Goal: Task Accomplishment & Management: Use online tool/utility

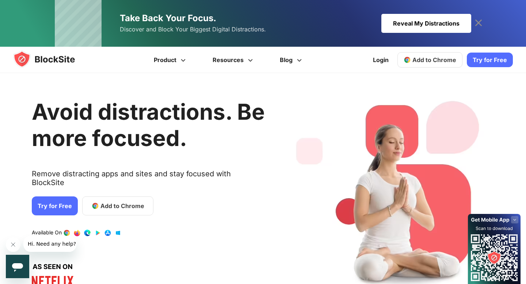
click at [415, 58] on span "Add to Chrome" at bounding box center [434, 59] width 44 height 7
click at [40, 198] on link "Try for Free" at bounding box center [55, 205] width 46 height 19
click at [385, 59] on link "Login" at bounding box center [380, 60] width 24 height 18
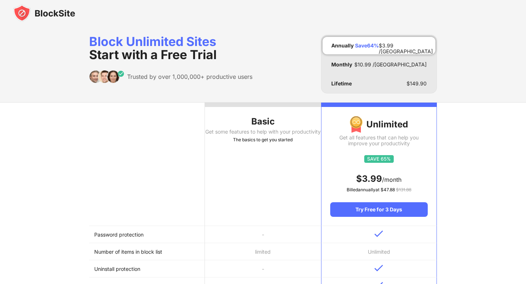
click at [260, 135] on div "Get some features to help with your productivity" at bounding box center [263, 132] width 116 height 6
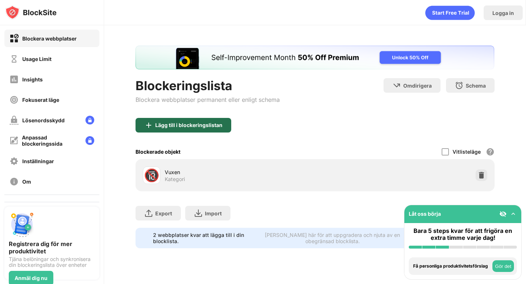
click at [196, 128] on div "Lägg till i blockeringslistan" at bounding box center [183, 125] width 96 height 15
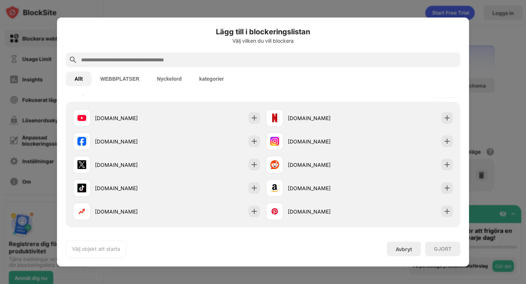
scroll to position [120, 0]
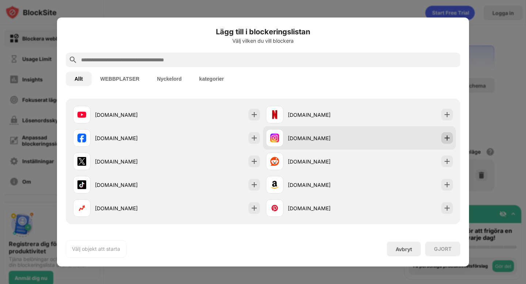
click at [446, 136] on img at bounding box center [446, 137] width 7 height 7
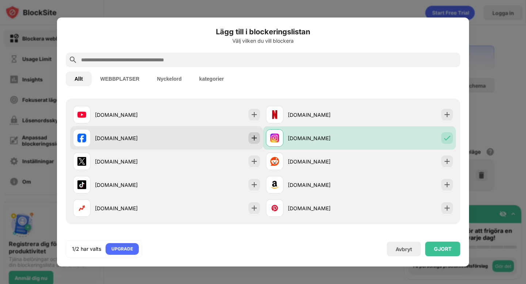
click at [254, 137] on img at bounding box center [253, 137] width 7 height 7
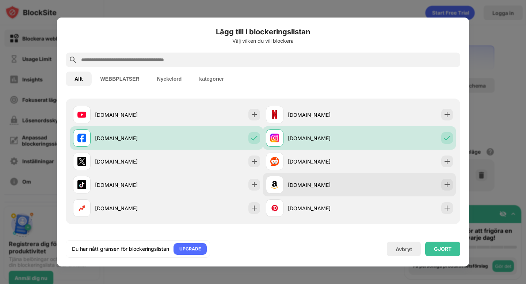
scroll to position [0, 0]
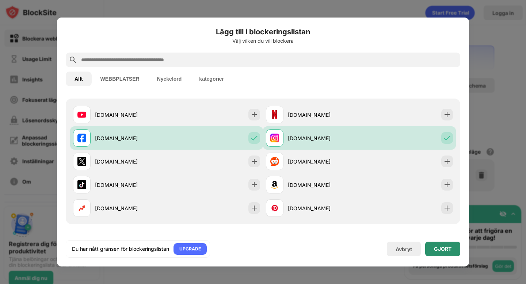
click at [449, 250] on div "GJORT" at bounding box center [443, 249] width 18 height 6
